Goal: Task Accomplishment & Management: Manage account settings

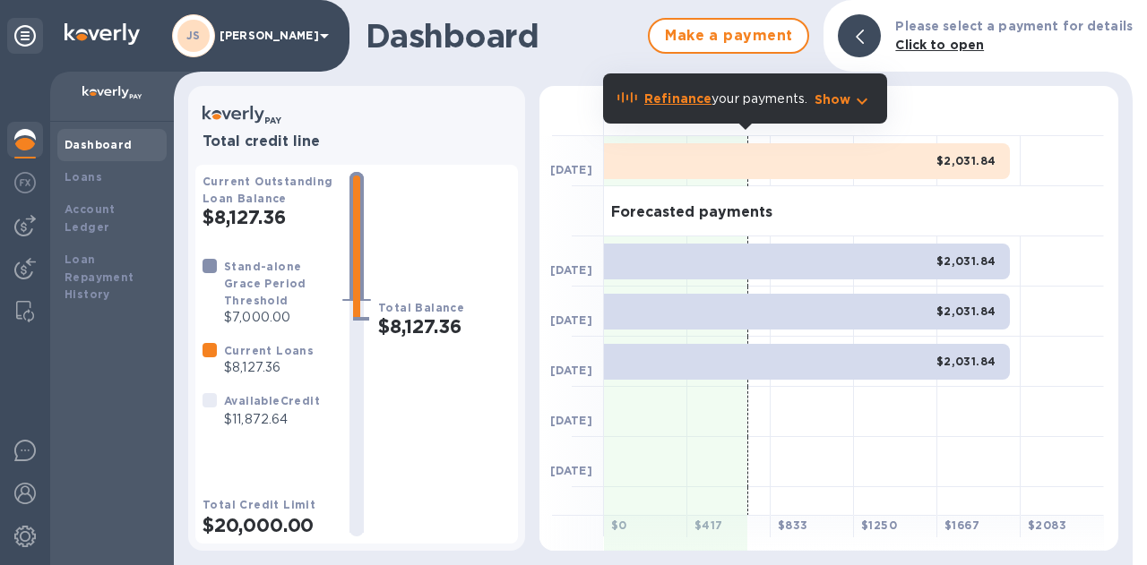
click at [8, 237] on div at bounding box center [25, 226] width 36 height 36
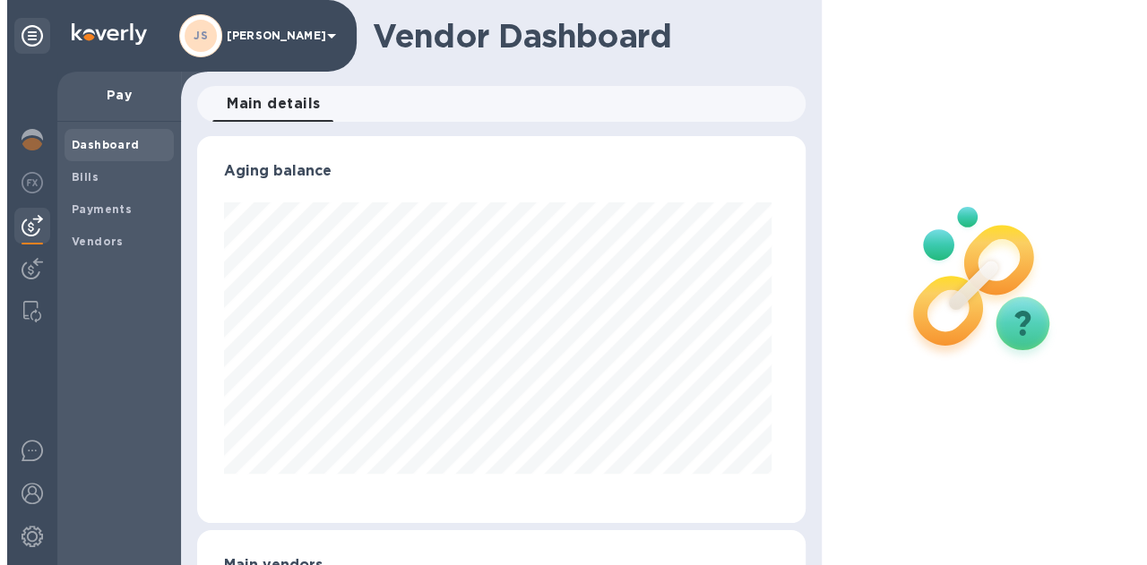
scroll to position [387, 600]
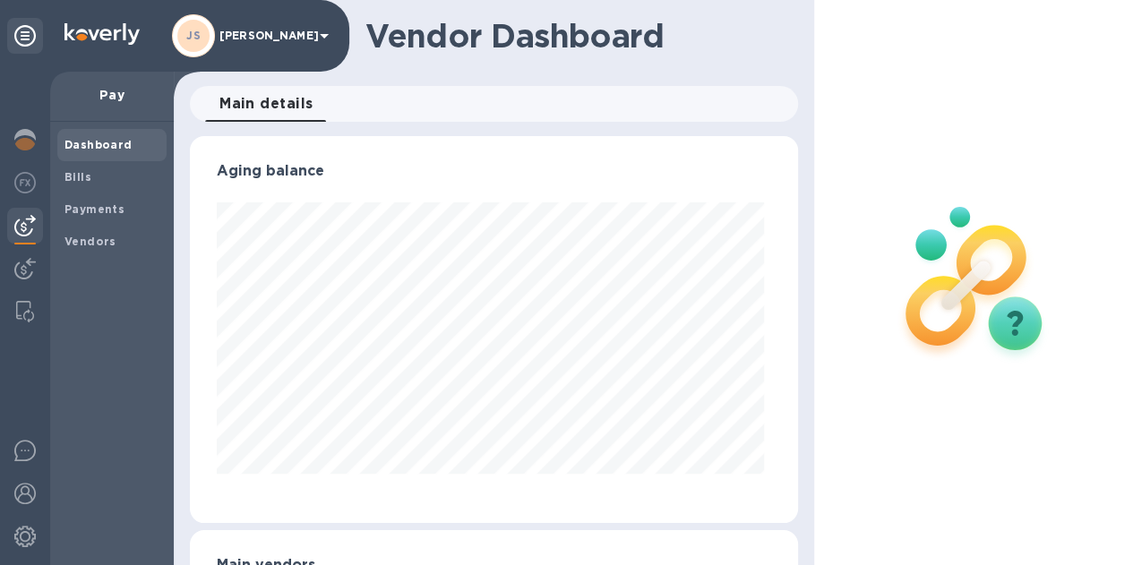
click at [125, 176] on span "Bills" at bounding box center [112, 177] width 95 height 18
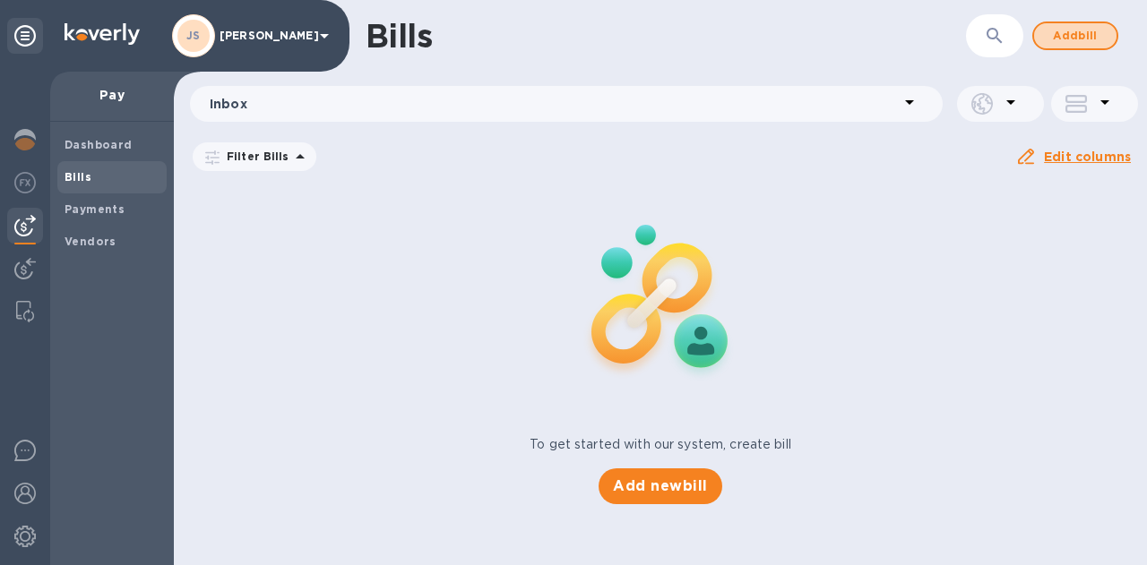
click at [1064, 45] on span "Add bill" at bounding box center [1075, 36] width 54 height 22
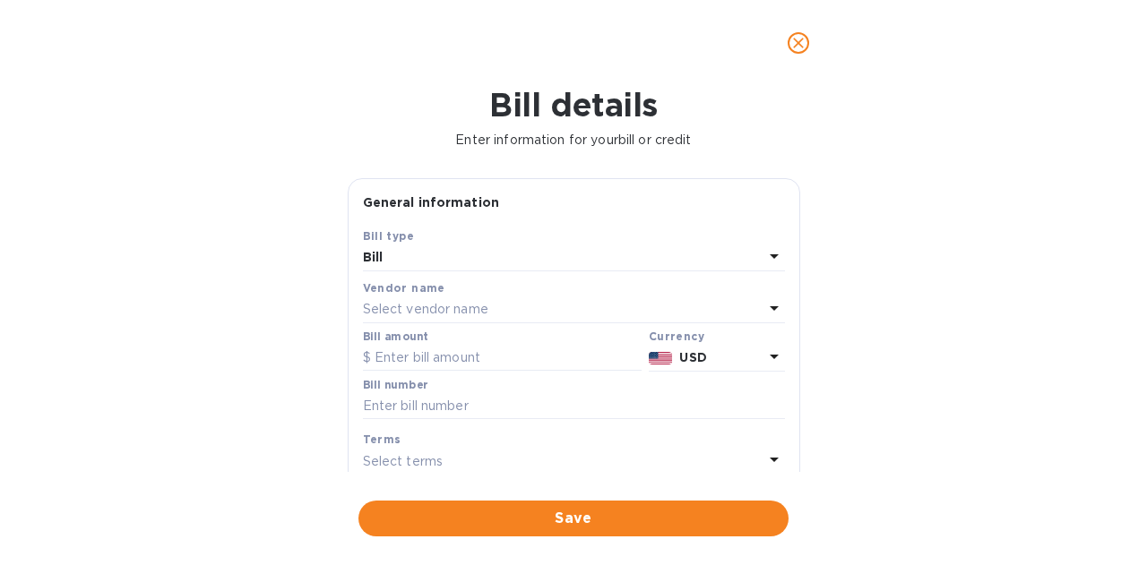
click at [514, 318] on div "Select vendor name" at bounding box center [563, 309] width 401 height 25
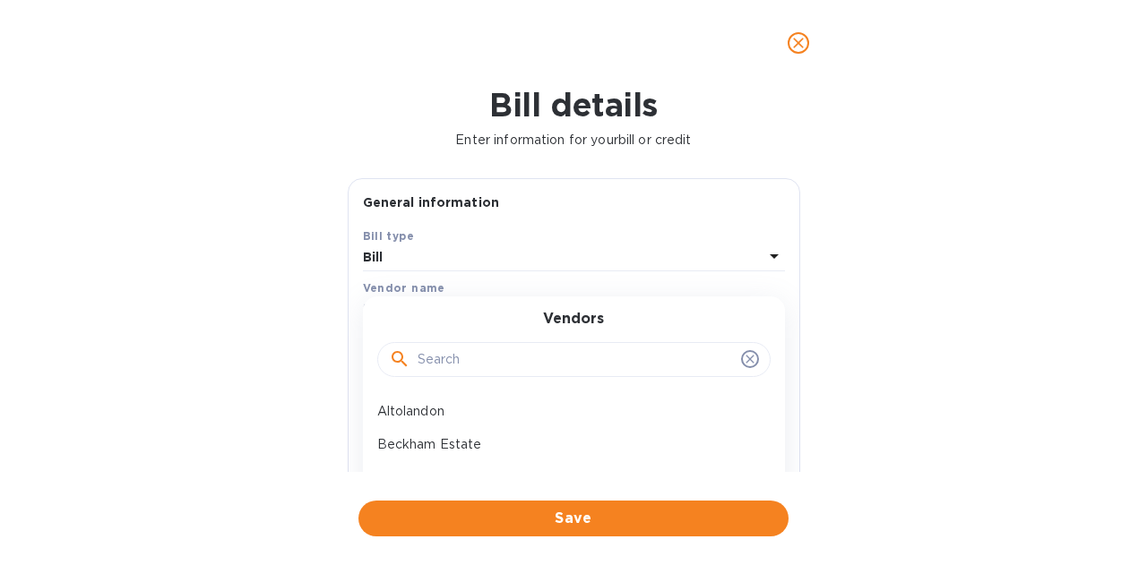
click at [491, 349] on input "text" at bounding box center [576, 360] width 316 height 27
type input "wineshi"
click at [477, 410] on p "[DOMAIN_NAME] LLC" at bounding box center [566, 411] width 379 height 19
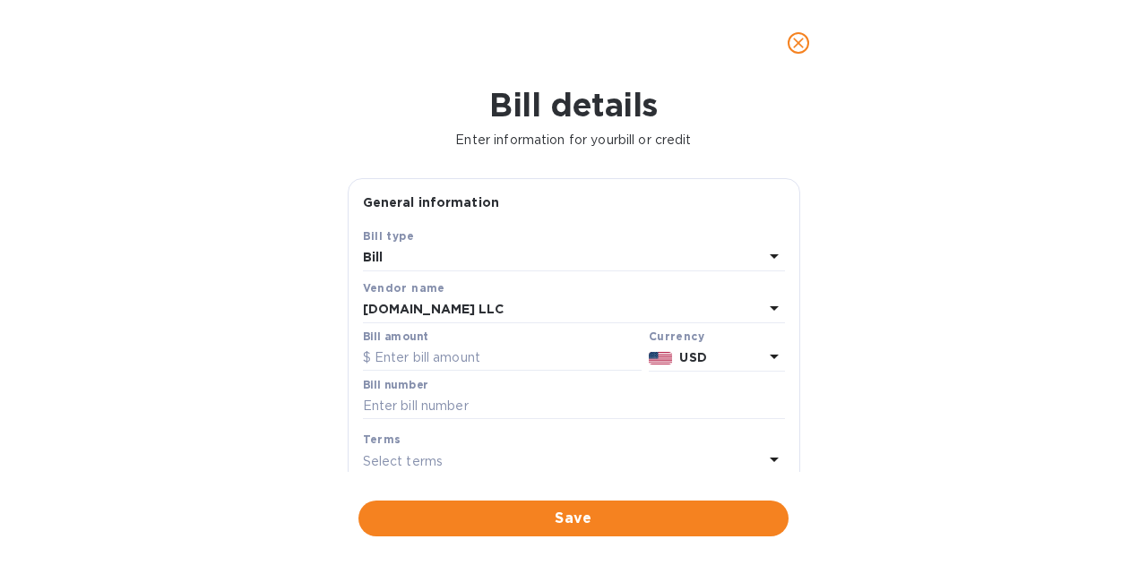
click at [443, 368] on input "text" at bounding box center [502, 358] width 279 height 27
drag, startPoint x: 414, startPoint y: 359, endPoint x: 336, endPoint y: 359, distance: 78.0
click at [336, 359] on div "Bill details Enter information for your bill or credit General information Save…" at bounding box center [573, 325] width 1147 height 479
paste input ".96"
type input "182.96"
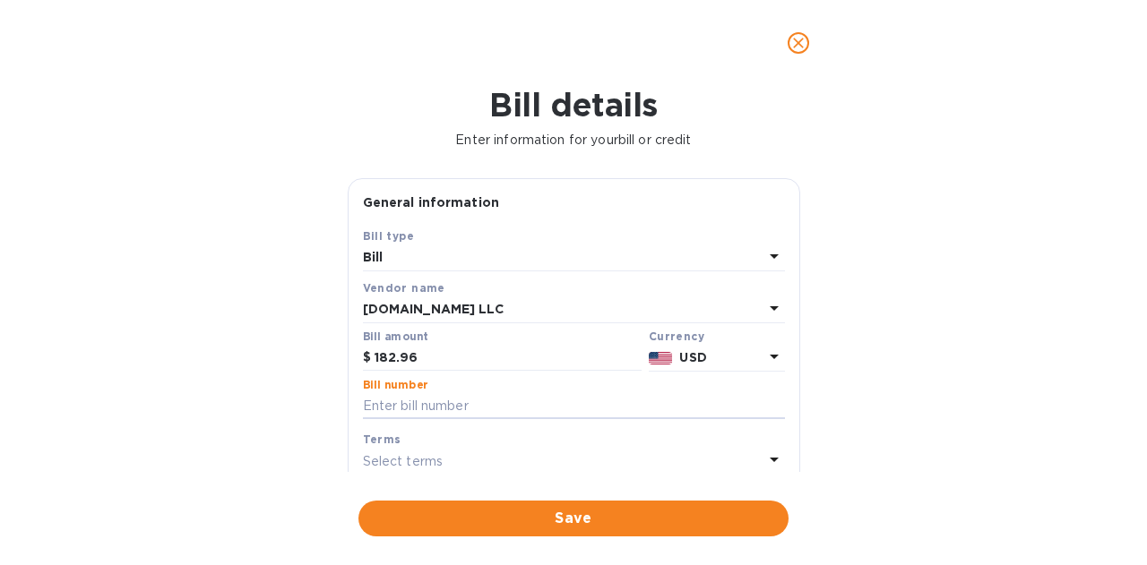
click at [414, 401] on input "text" at bounding box center [574, 406] width 422 height 27
paste input "FTI-094704"
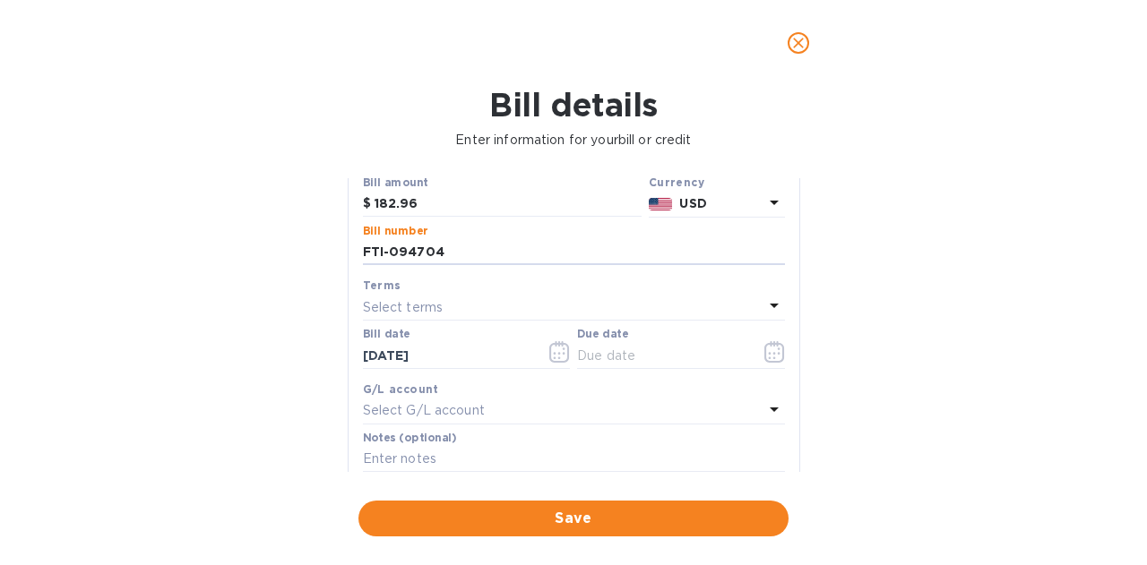
type input "FTI-094704"
click at [769, 352] on icon "button" at bounding box center [774, 352] width 21 height 22
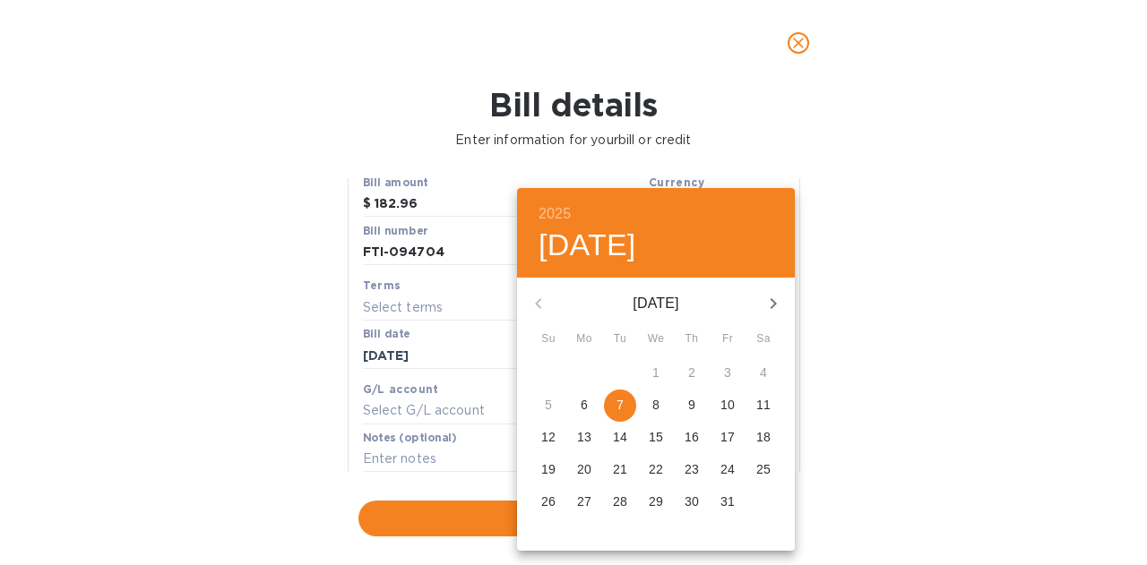
click at [584, 474] on p "20" at bounding box center [584, 470] width 14 height 18
type input "10/20/2025"
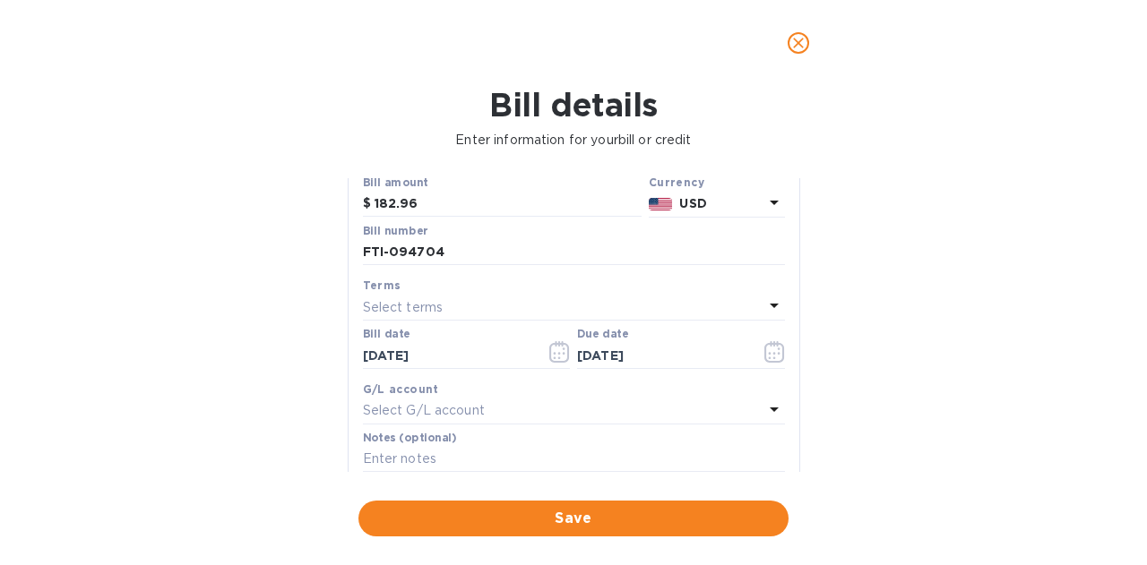
click at [625, 514] on span "Save" at bounding box center [573, 519] width 401 height 22
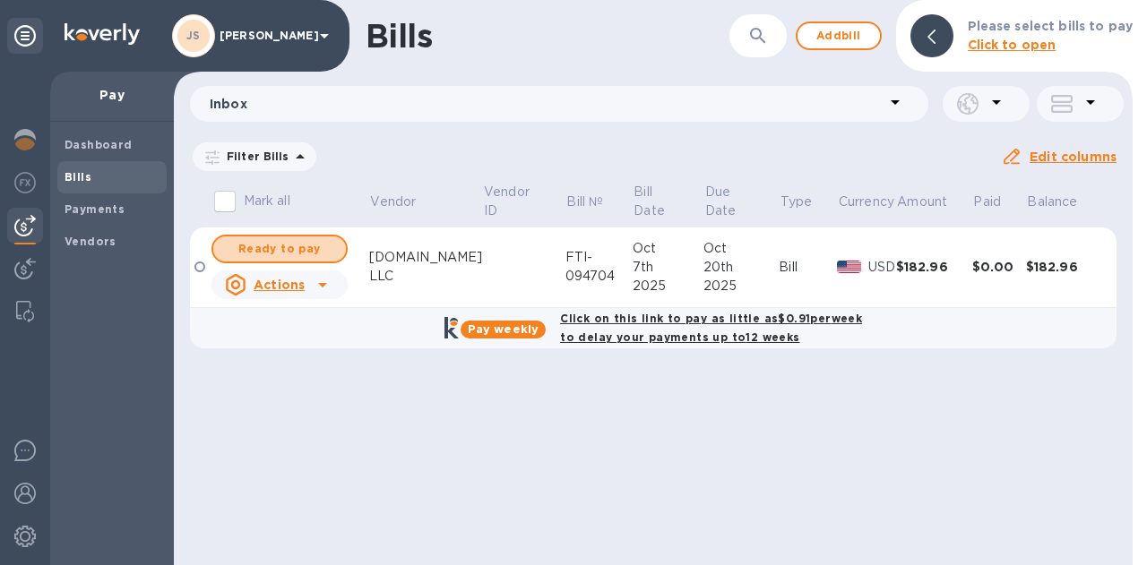
click at [303, 239] on span "Ready to pay" at bounding box center [280, 249] width 104 height 22
checkbox input "true"
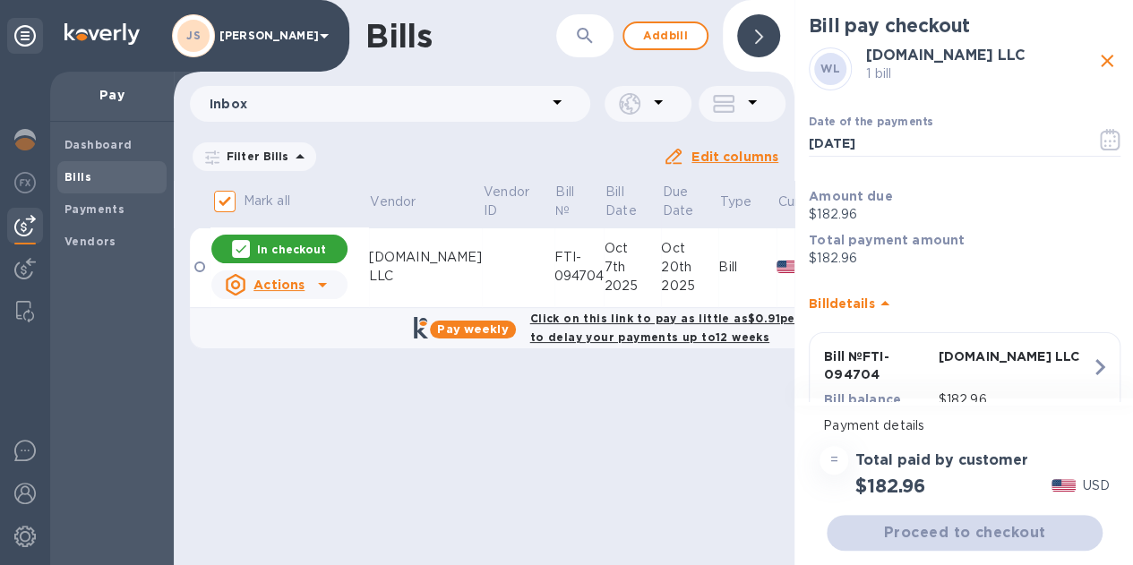
click at [1113, 139] on icon "button" at bounding box center [1110, 140] width 21 height 22
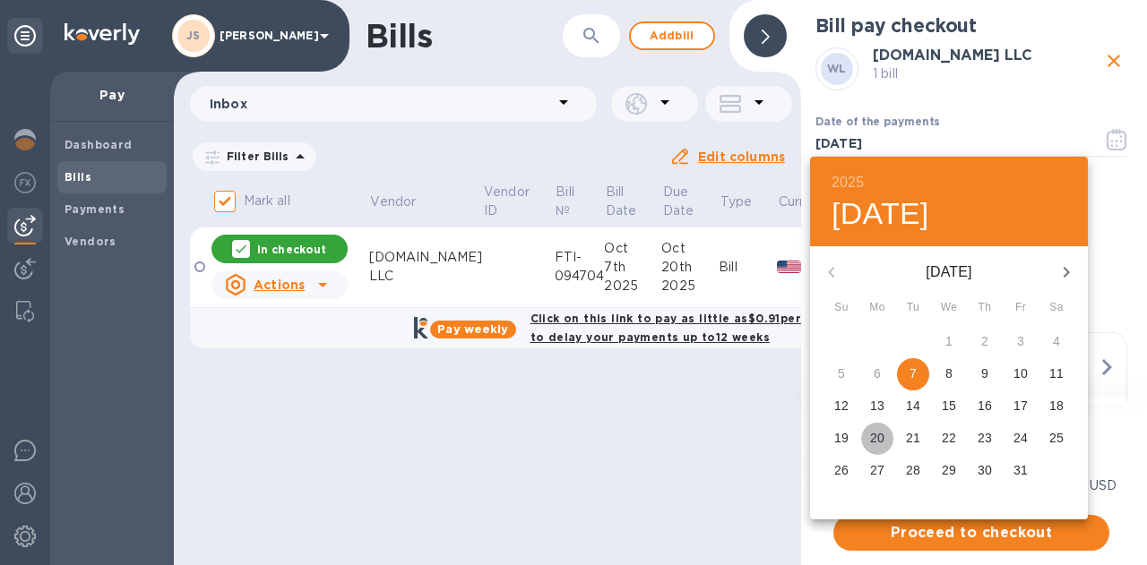
click at [877, 431] on p "20" at bounding box center [877, 438] width 14 height 18
type input "10/20/2025"
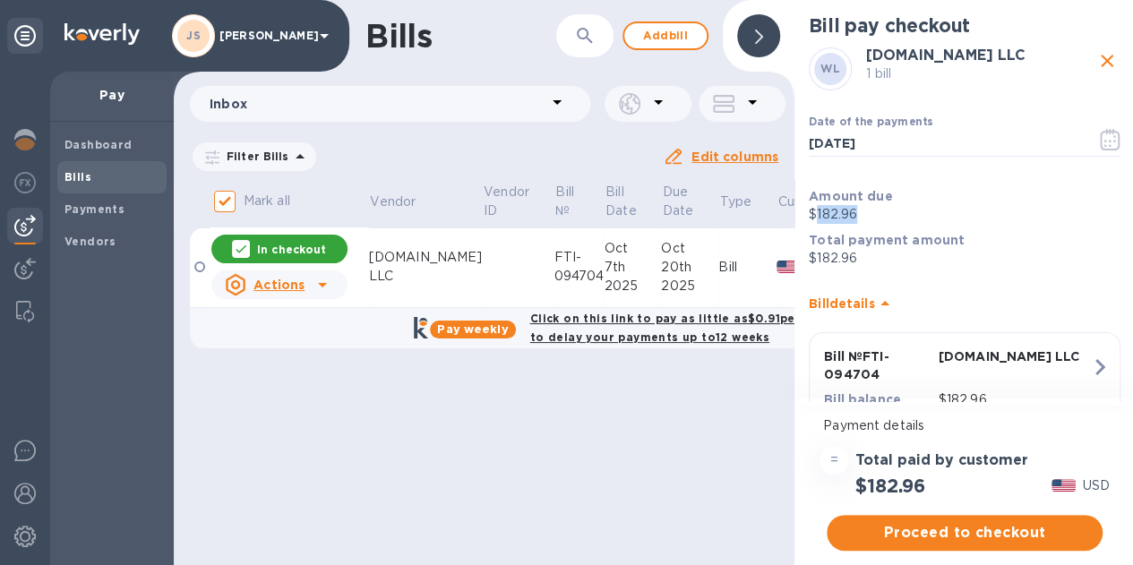
drag, startPoint x: 869, startPoint y: 216, endPoint x: 814, endPoint y: 216, distance: 55.6
click at [814, 216] on p "$182.96" at bounding box center [965, 214] width 312 height 19
copy p "182.96"
click at [965, 529] on span "Proceed to checkout" at bounding box center [964, 533] width 247 height 22
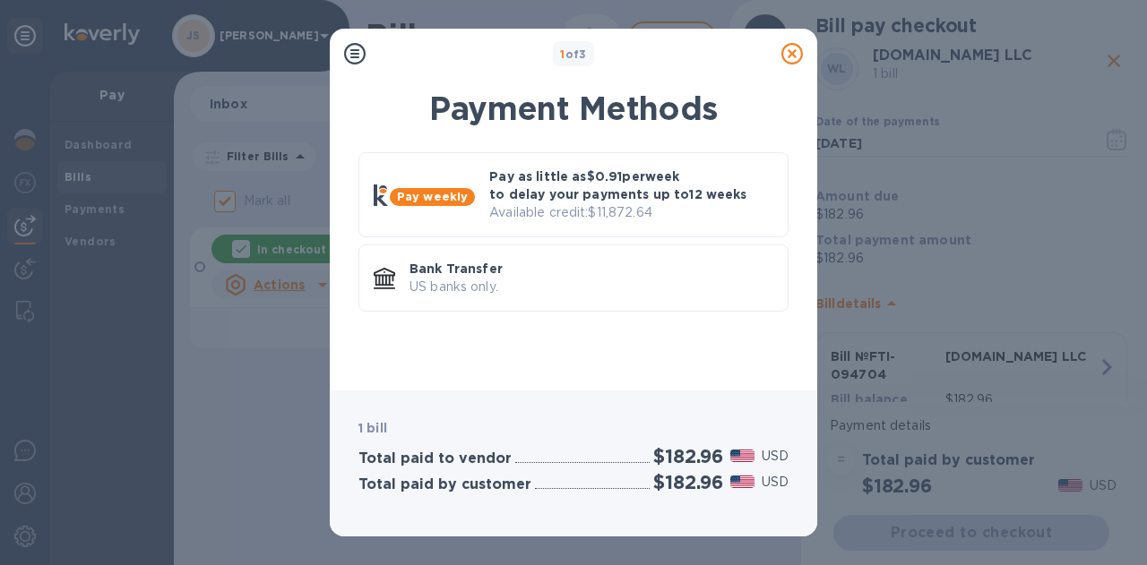
click at [608, 303] on div "Bank Transfer US banks only." at bounding box center [573, 278] width 430 height 67
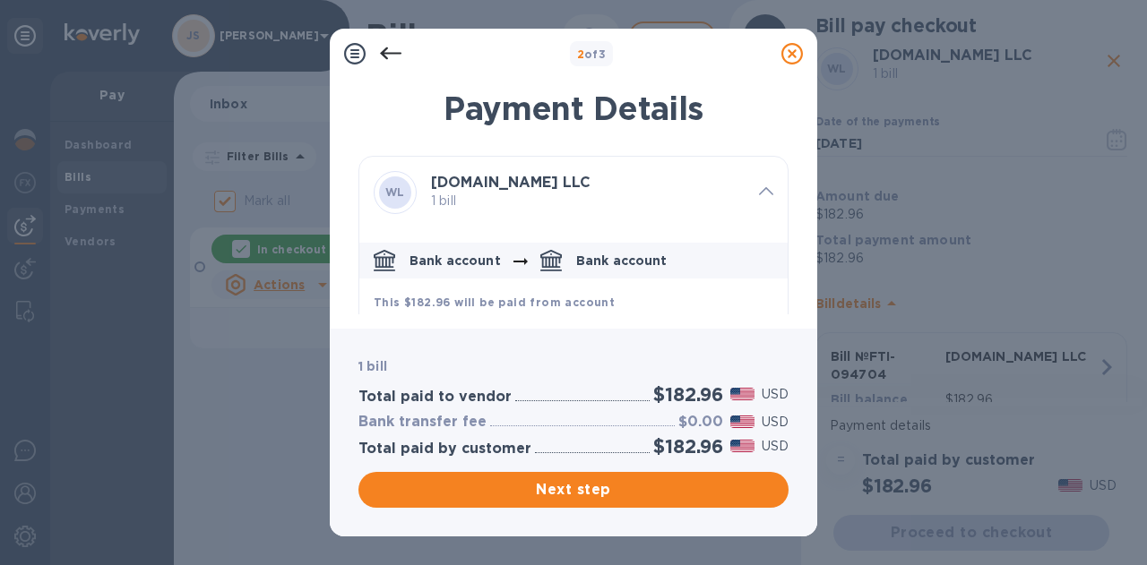
click at [656, 486] on span "Next step" at bounding box center [573, 490] width 401 height 22
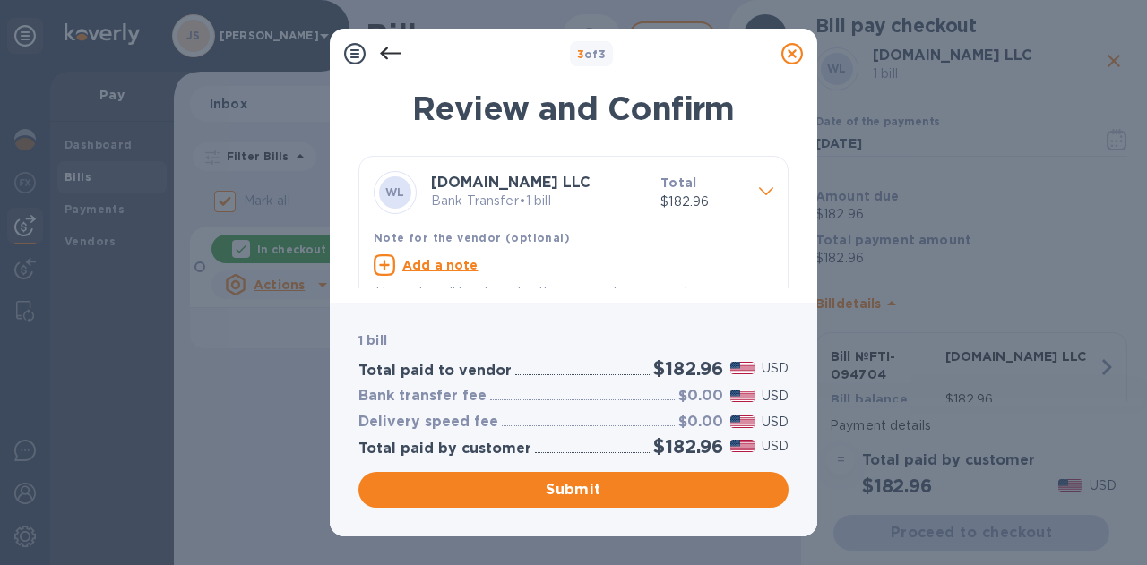
click at [434, 254] on div "Add a note" at bounding box center [574, 265] width 400 height 22
click at [488, 270] on textarea at bounding box center [559, 267] width 371 height 15
paste textarea "Cahors Castilla Castilla y Leon Macon-Villages Prosecco Chablis Flori Langhe Ne…"
type textarea "Cahors Castilla Castilla y Leon Macon-Villages Prosecco Chablis Flori Langhe Ne…"
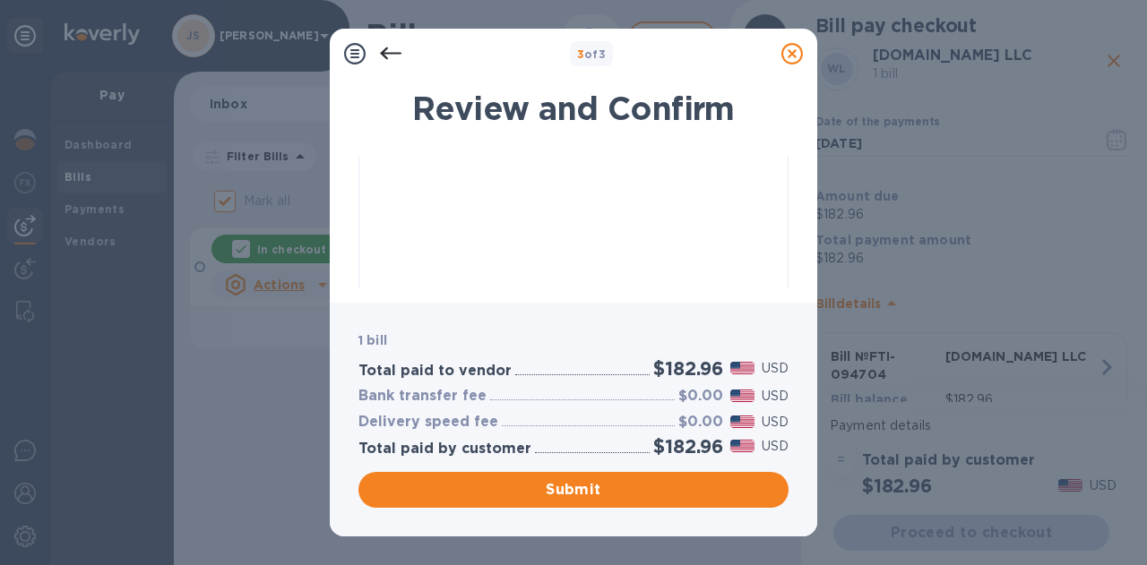
scroll to position [0, 0]
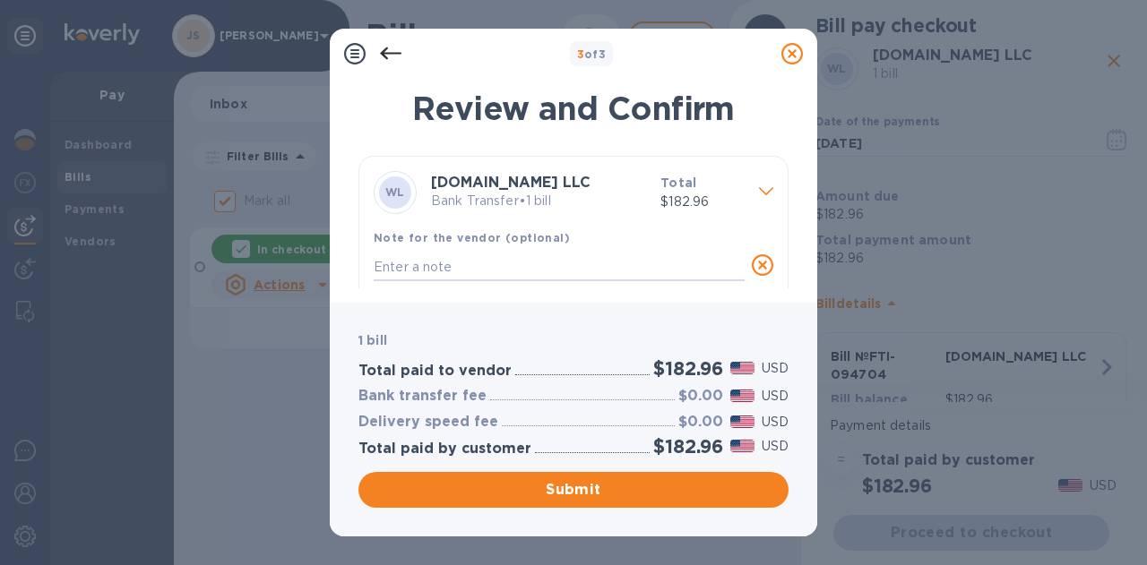
paste textarea "FTI-094704"
type textarea "FTI-094704"
click at [549, 487] on span "Submit" at bounding box center [573, 490] width 401 height 22
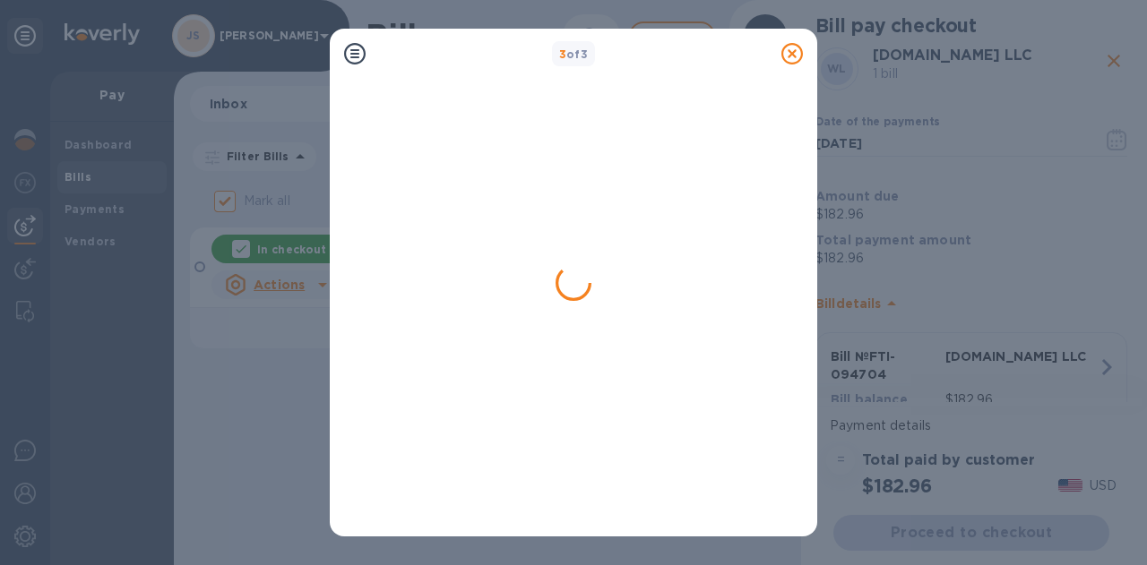
checkbox input "false"
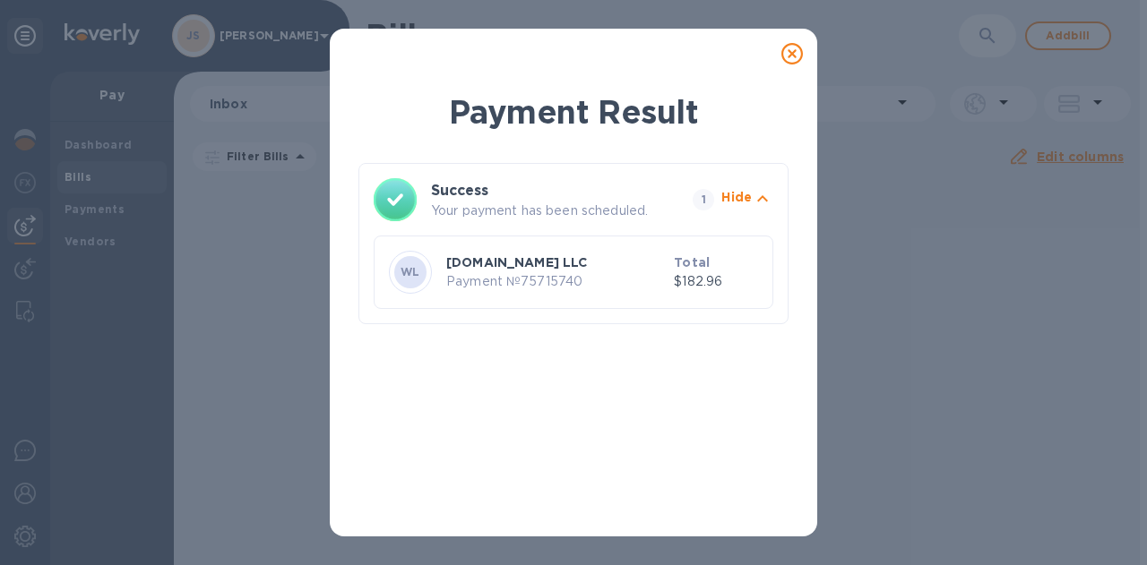
click at [796, 62] on icon at bounding box center [792, 54] width 22 height 22
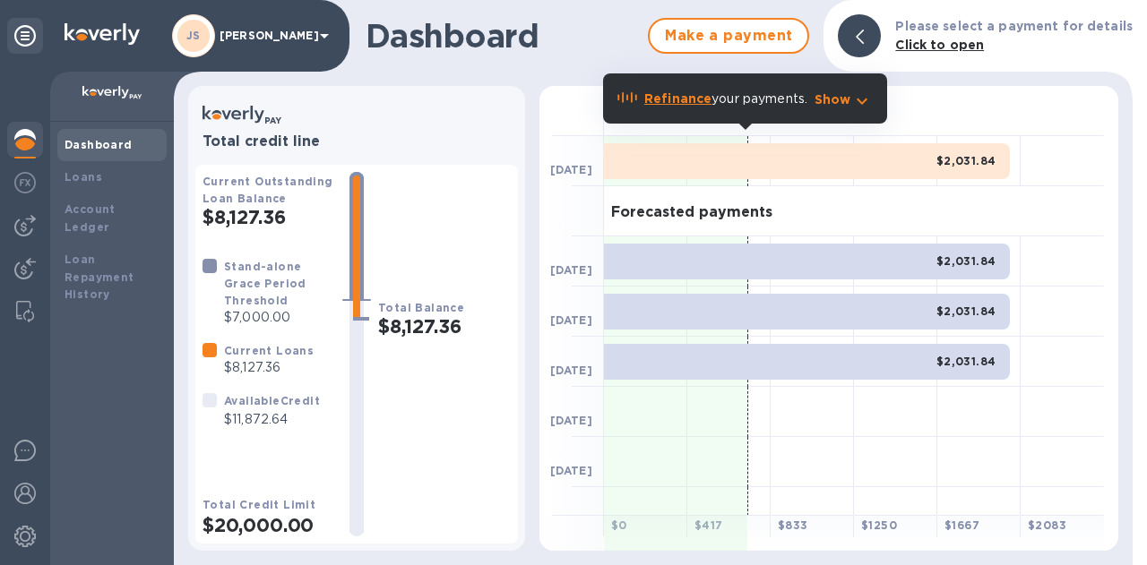
click at [33, 217] on img at bounding box center [25, 226] width 22 height 22
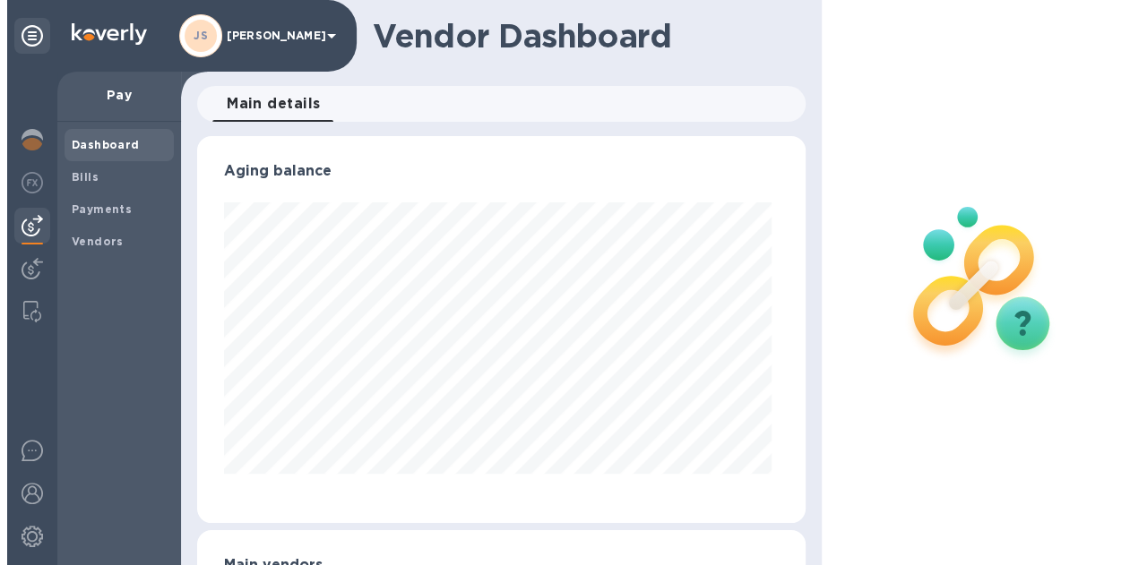
scroll to position [387, 600]
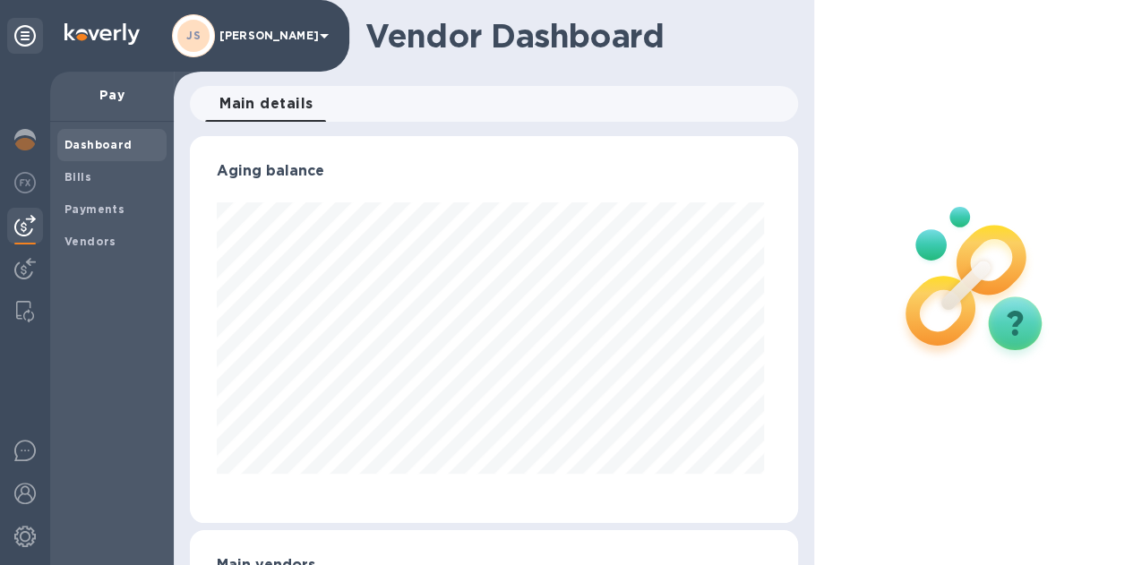
click at [108, 184] on span "Bills" at bounding box center [112, 177] width 95 height 18
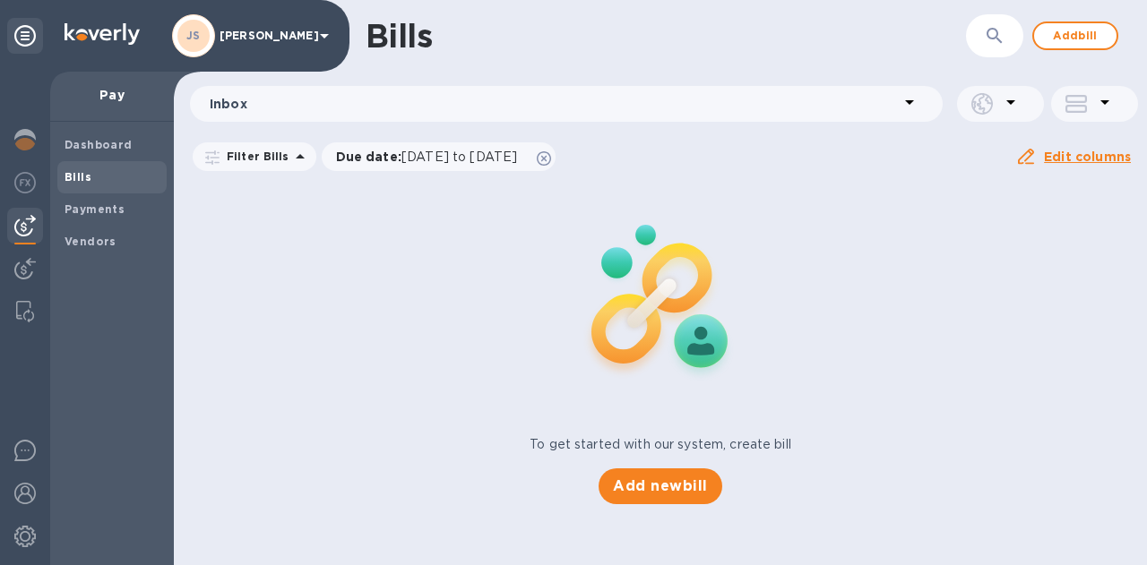
click at [1100, 43] on span "Add bill" at bounding box center [1075, 36] width 54 height 22
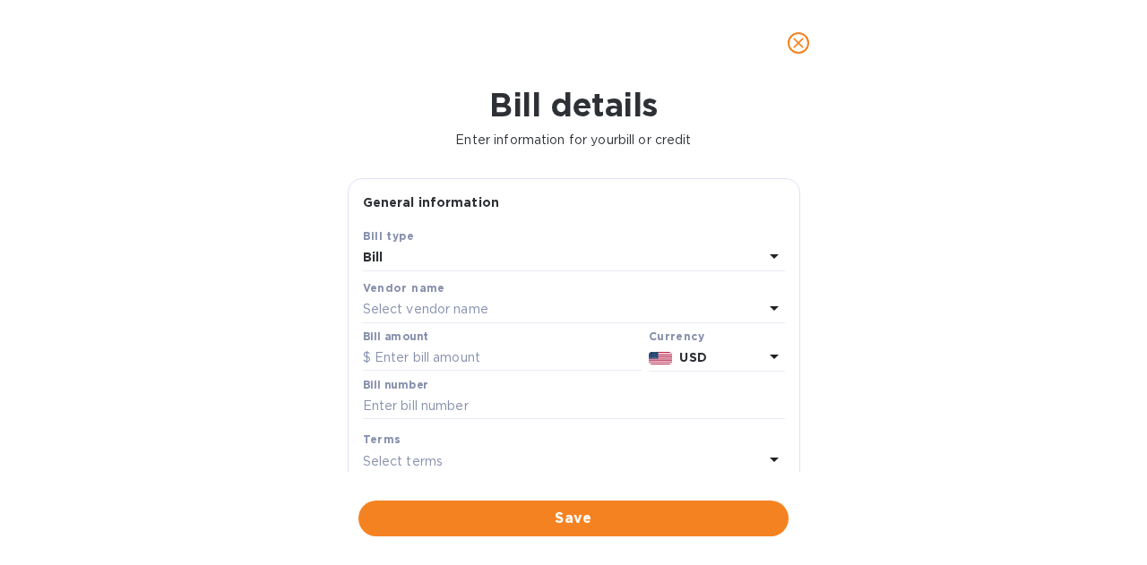
click at [503, 304] on div "Select vendor name" at bounding box center [563, 309] width 401 height 25
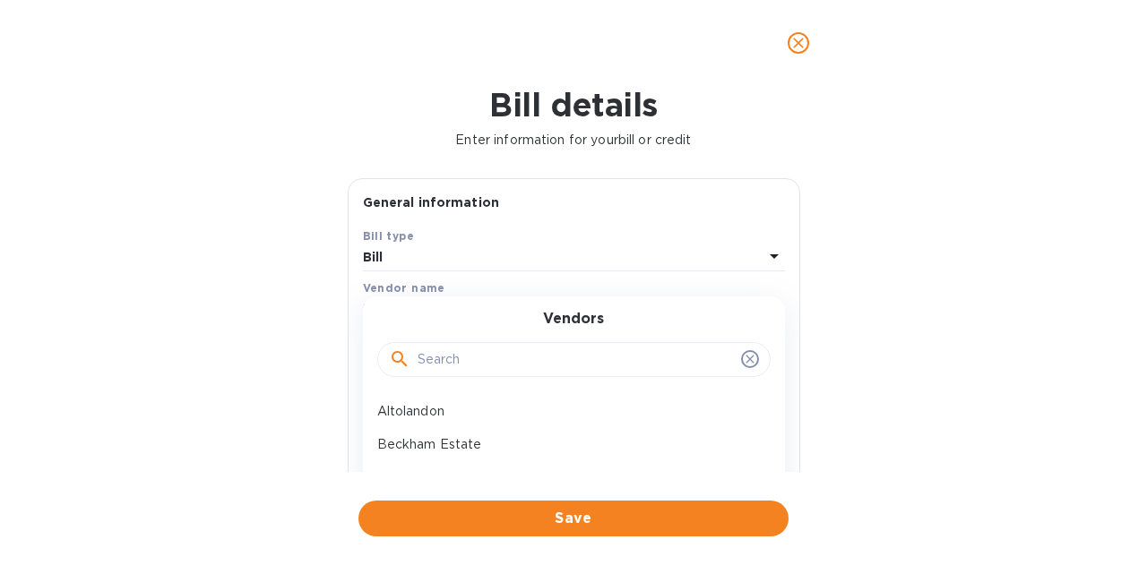
click at [473, 350] on input "text" at bounding box center [576, 360] width 316 height 27
type input "humm"
click at [452, 400] on div "Hummingbird Wholesale" at bounding box center [566, 411] width 393 height 33
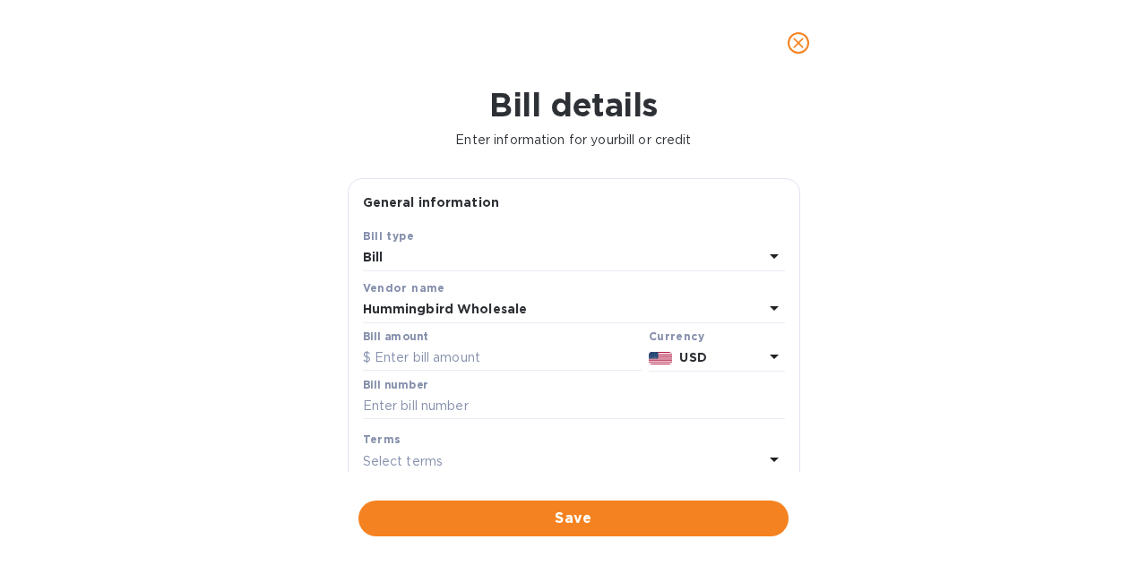
click at [516, 356] on input "text" at bounding box center [502, 358] width 279 height 27
type input "90"
click at [486, 401] on input "text" at bounding box center [574, 406] width 422 height 27
paste input "QB251818"
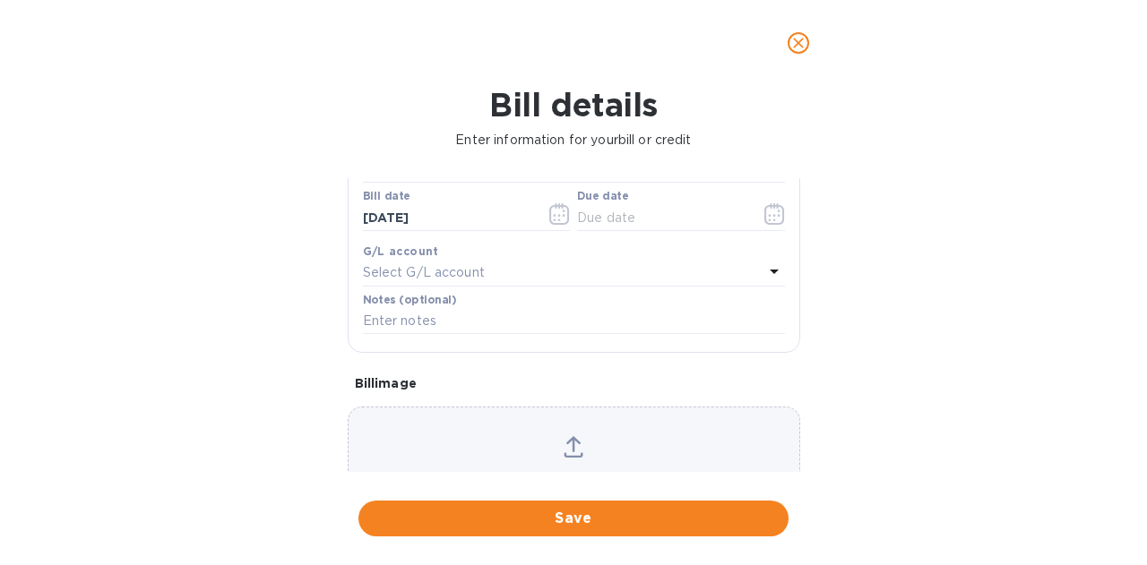
scroll to position [294, 0]
type input "QB251818"
click at [767, 211] on icon "button" at bounding box center [774, 213] width 21 height 22
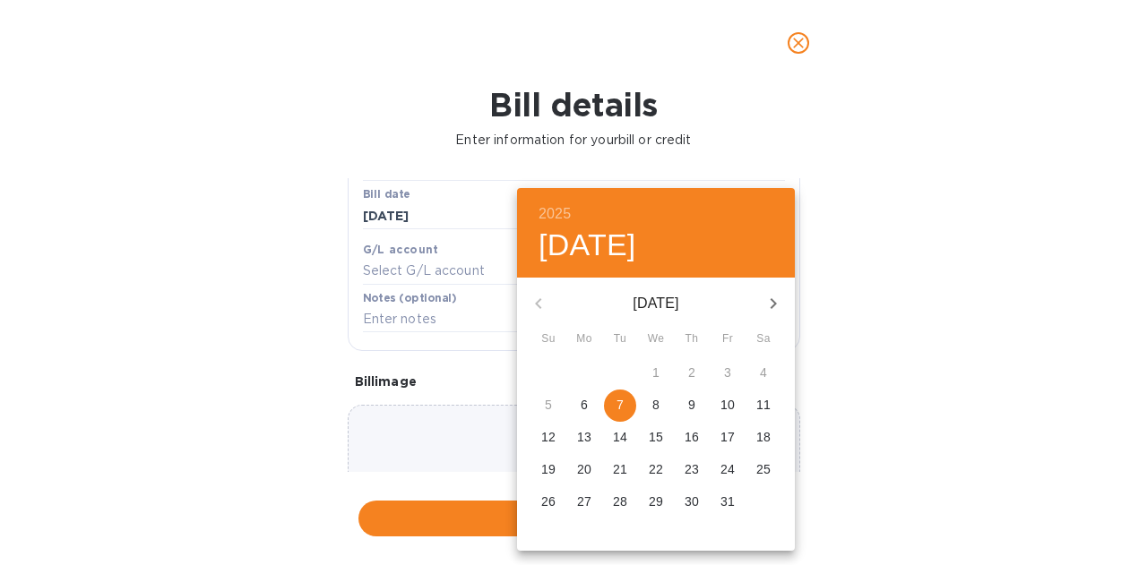
click at [939, 266] on div at bounding box center [573, 282] width 1147 height 565
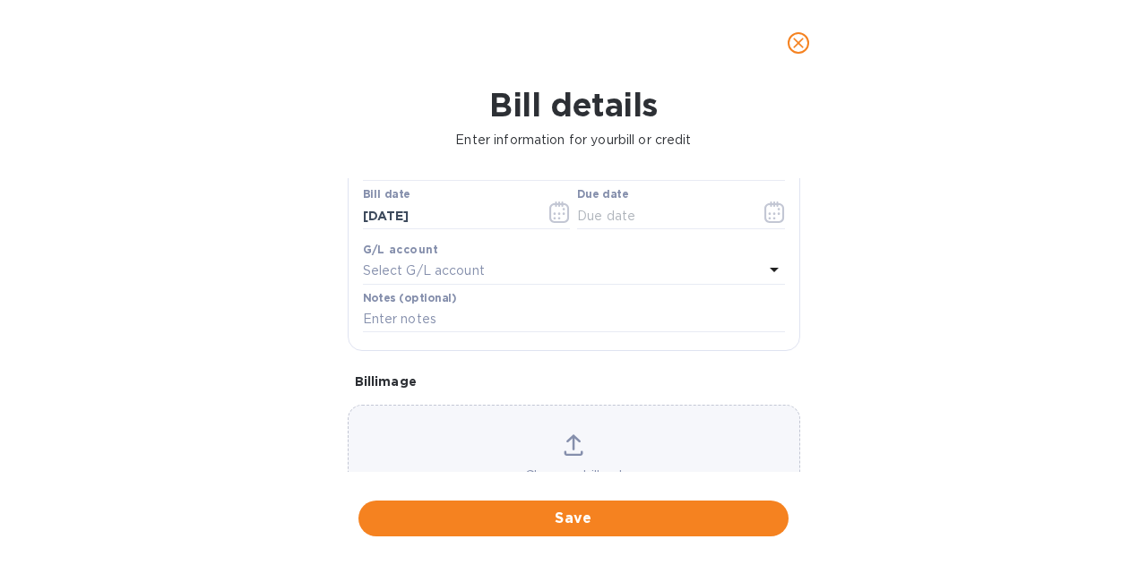
click at [770, 212] on icon "button" at bounding box center [774, 213] width 21 height 22
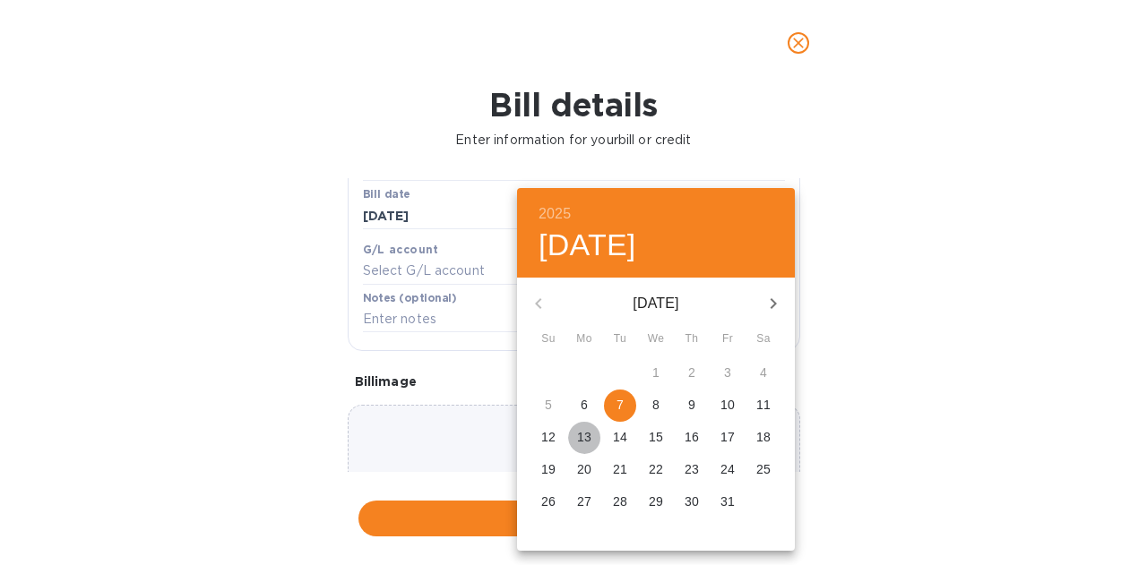
click at [577, 438] on p "13" at bounding box center [584, 437] width 14 height 18
type input "[DATE]"
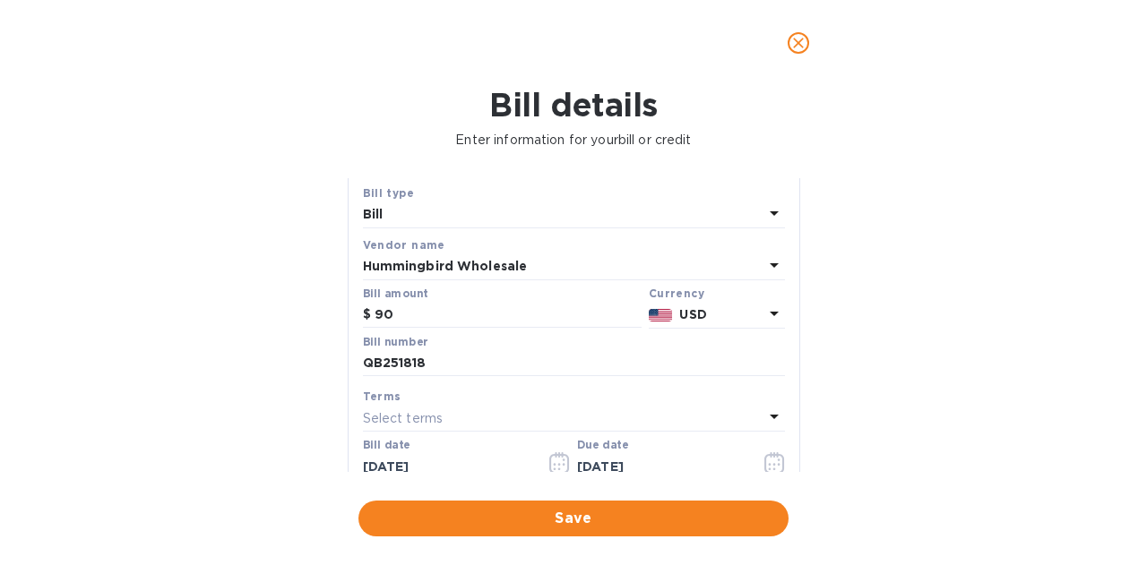
scroll to position [0, 0]
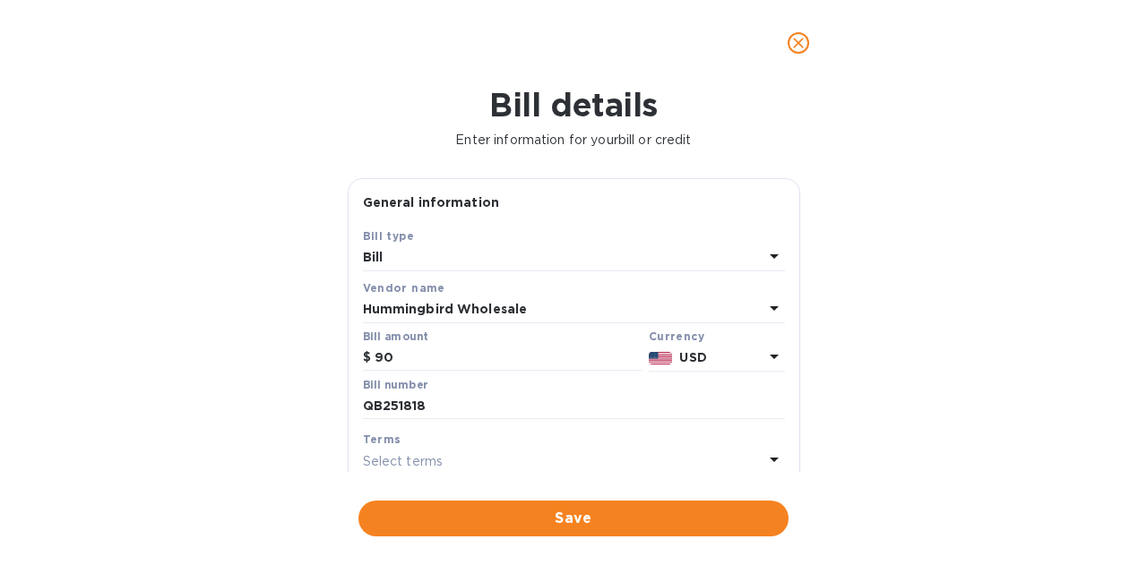
click at [633, 513] on span "Save" at bounding box center [573, 519] width 401 height 22
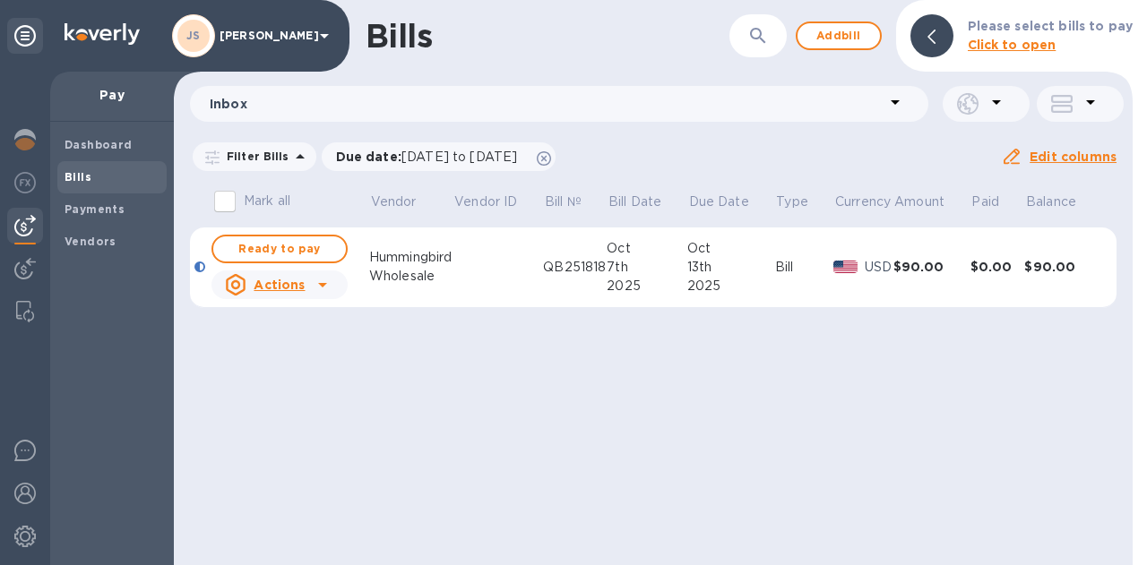
click at [299, 252] on span "Ready to pay" at bounding box center [280, 249] width 104 height 22
checkbox input "true"
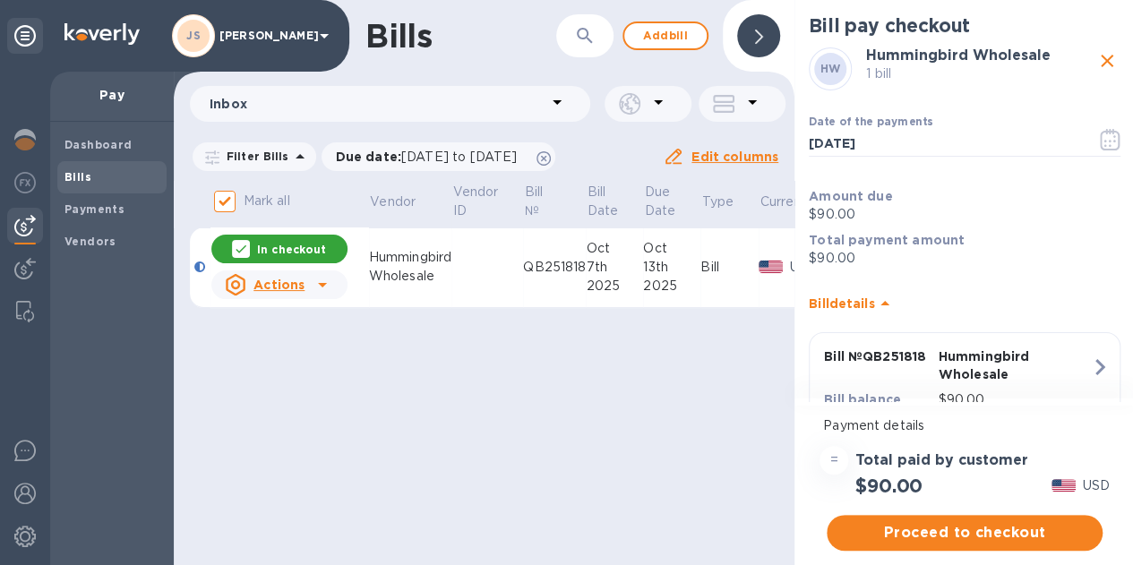
click at [1120, 137] on button "button" at bounding box center [1111, 139] width 42 height 43
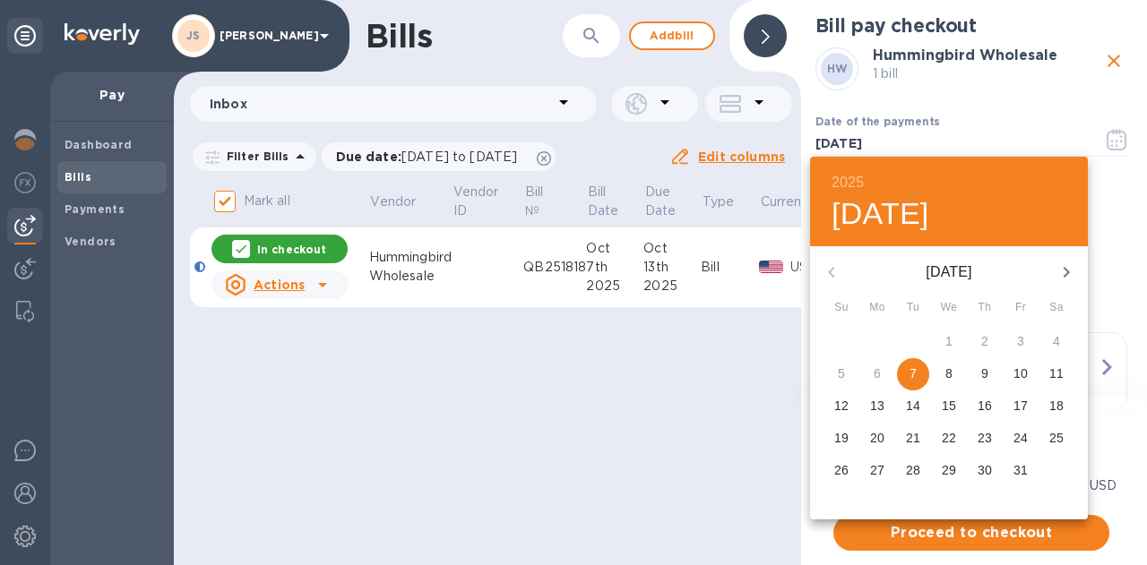
click at [872, 413] on p "13" at bounding box center [877, 406] width 14 height 18
type input "[DATE]"
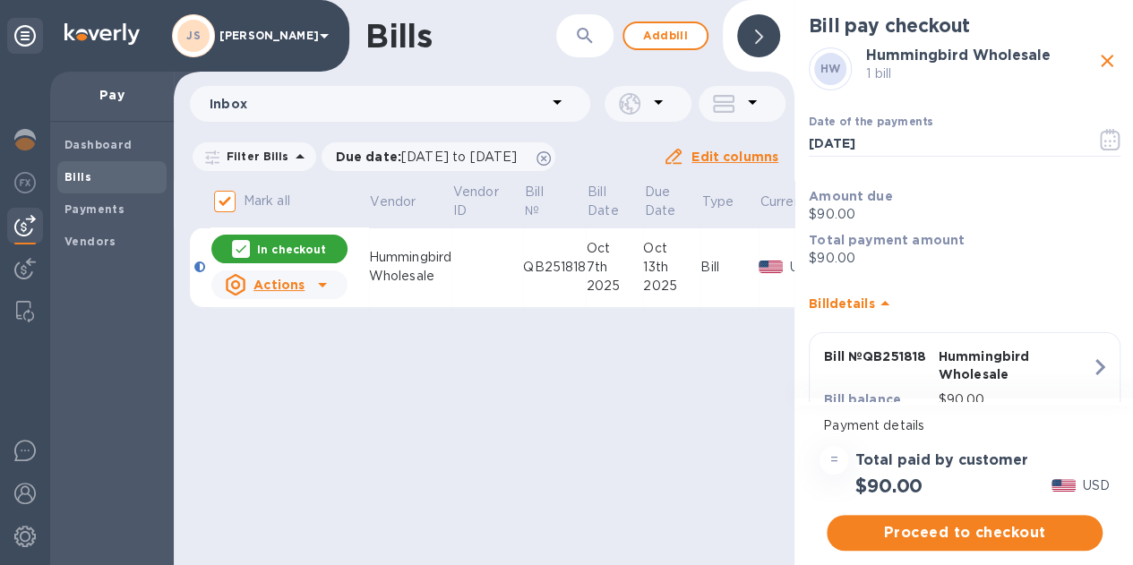
click at [968, 531] on span "Proceed to checkout" at bounding box center [964, 533] width 247 height 22
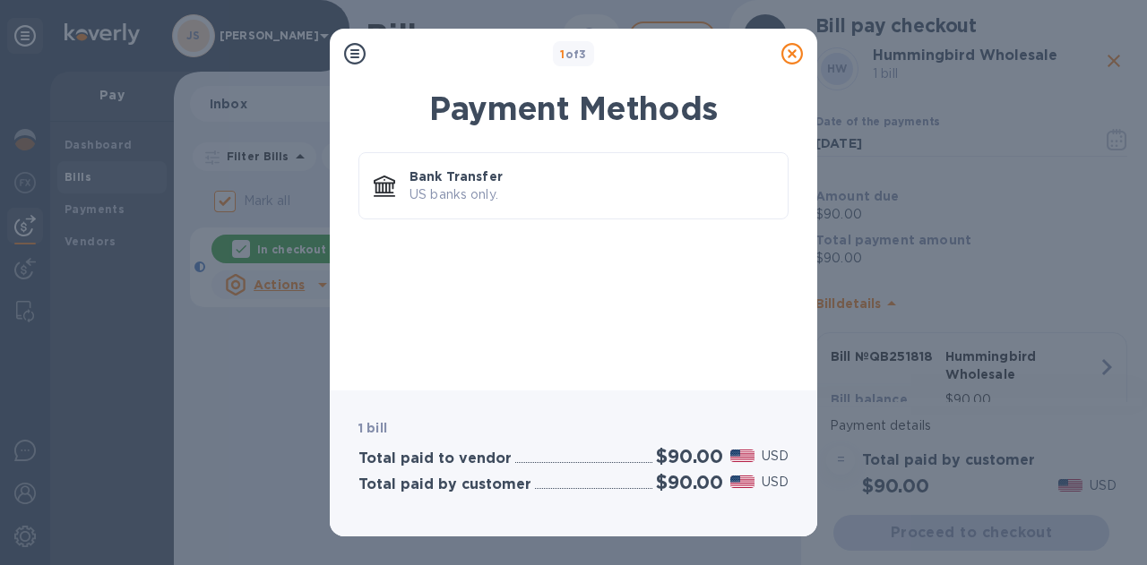
click at [609, 181] on p "Bank Transfer" at bounding box center [591, 177] width 364 height 18
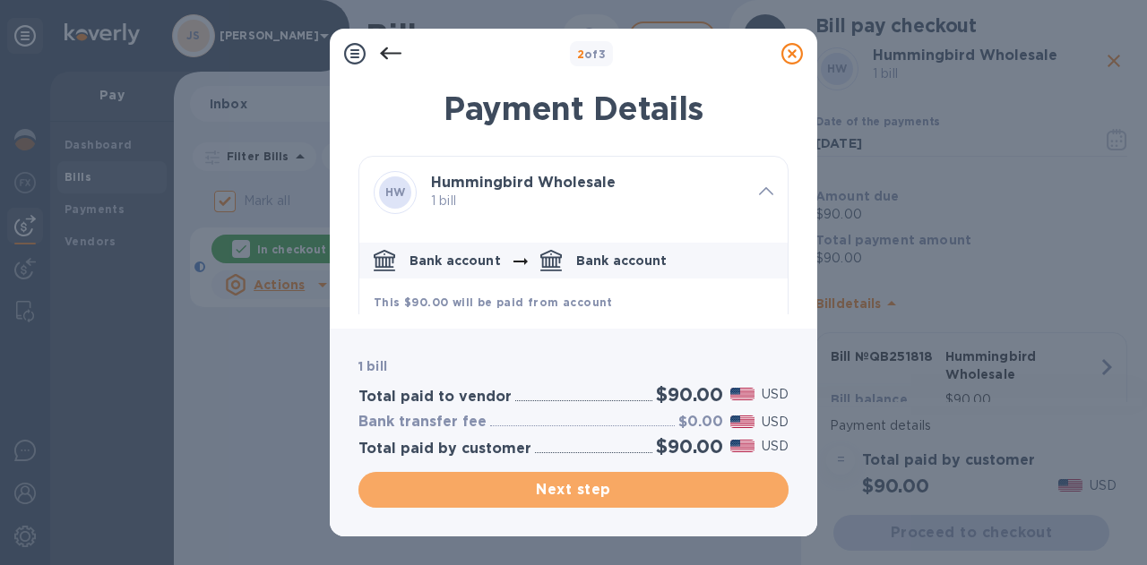
click at [690, 487] on span "Next step" at bounding box center [573, 490] width 401 height 22
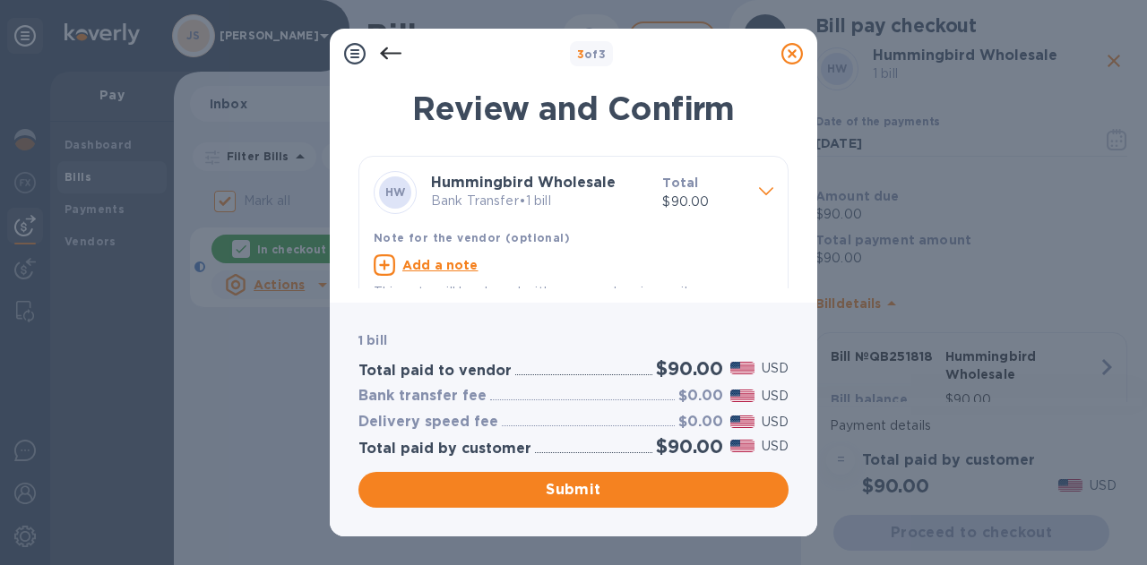
click at [538, 272] on div "Add a note" at bounding box center [574, 265] width 400 height 22
click at [475, 268] on textarea at bounding box center [559, 267] width 371 height 15
paste textarea "QB251818"
type textarea "QB251818"
click at [538, 485] on span "Submit" at bounding box center [573, 490] width 401 height 22
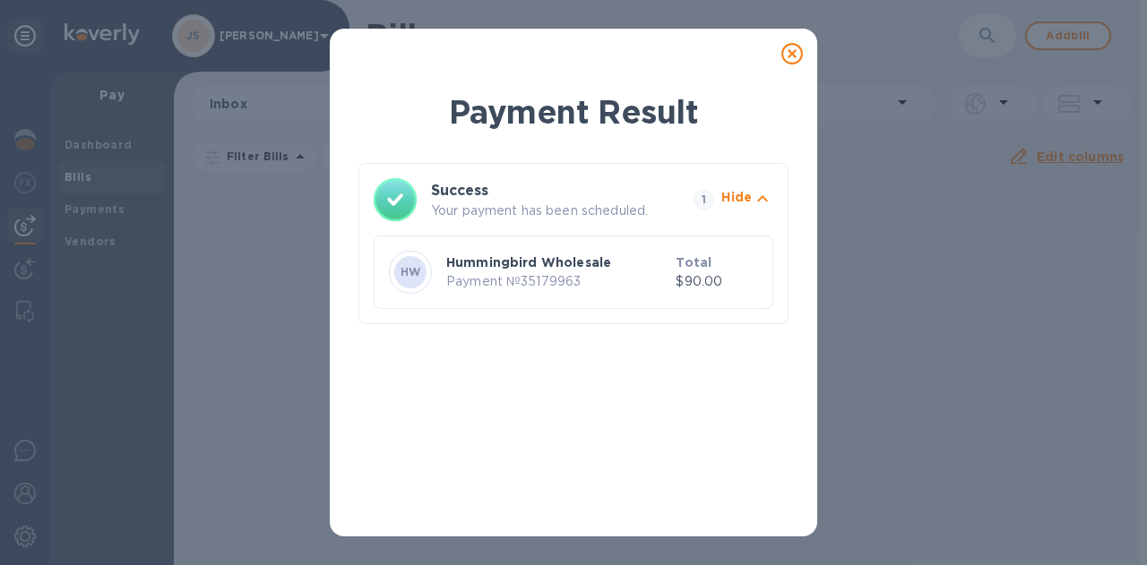
click at [792, 59] on icon at bounding box center [792, 54] width 22 height 22
